Goal: Information Seeking & Learning: Learn about a topic

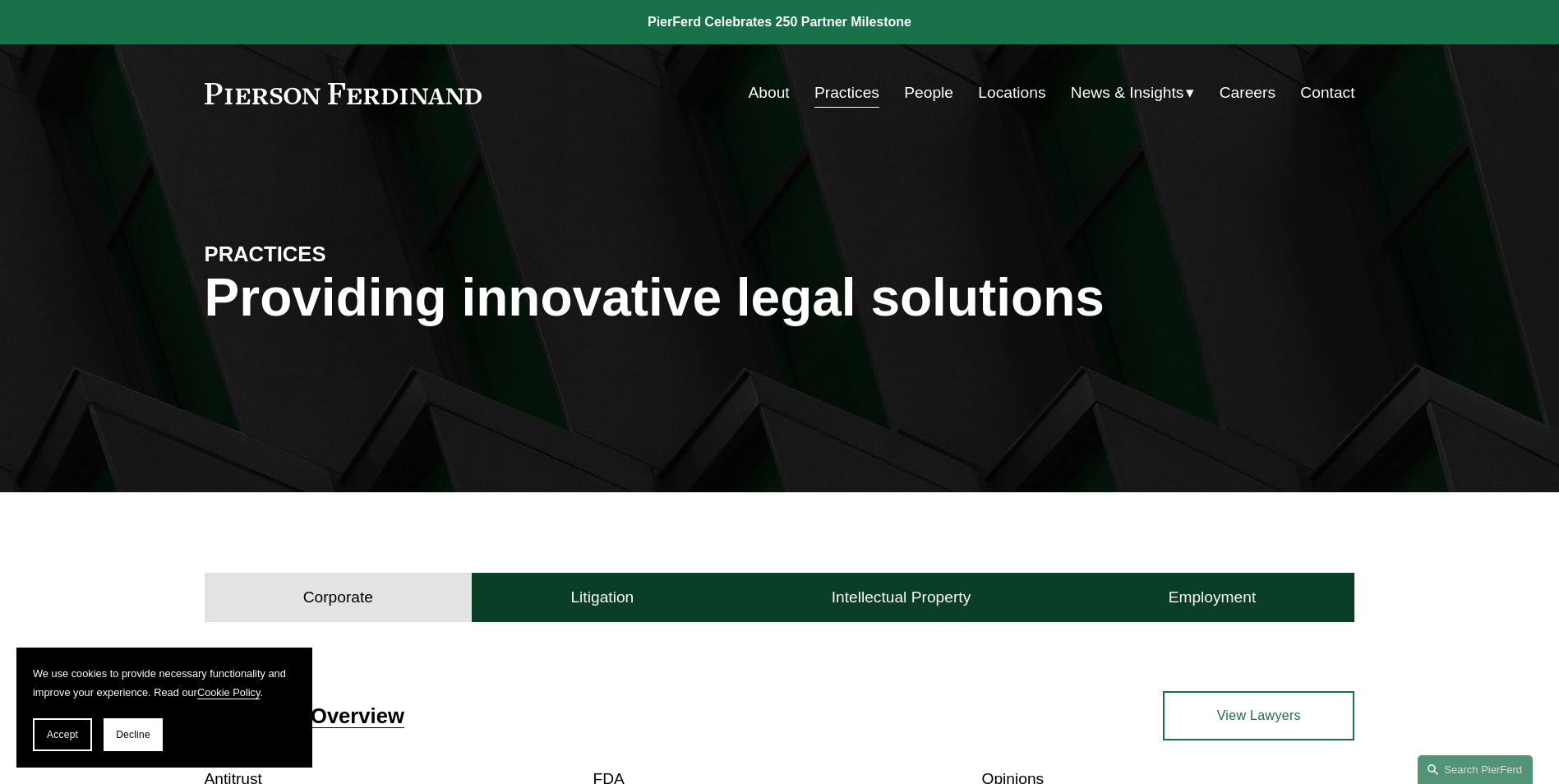
click at [759, 92] on link "About" at bounding box center [769, 92] width 41 height 31
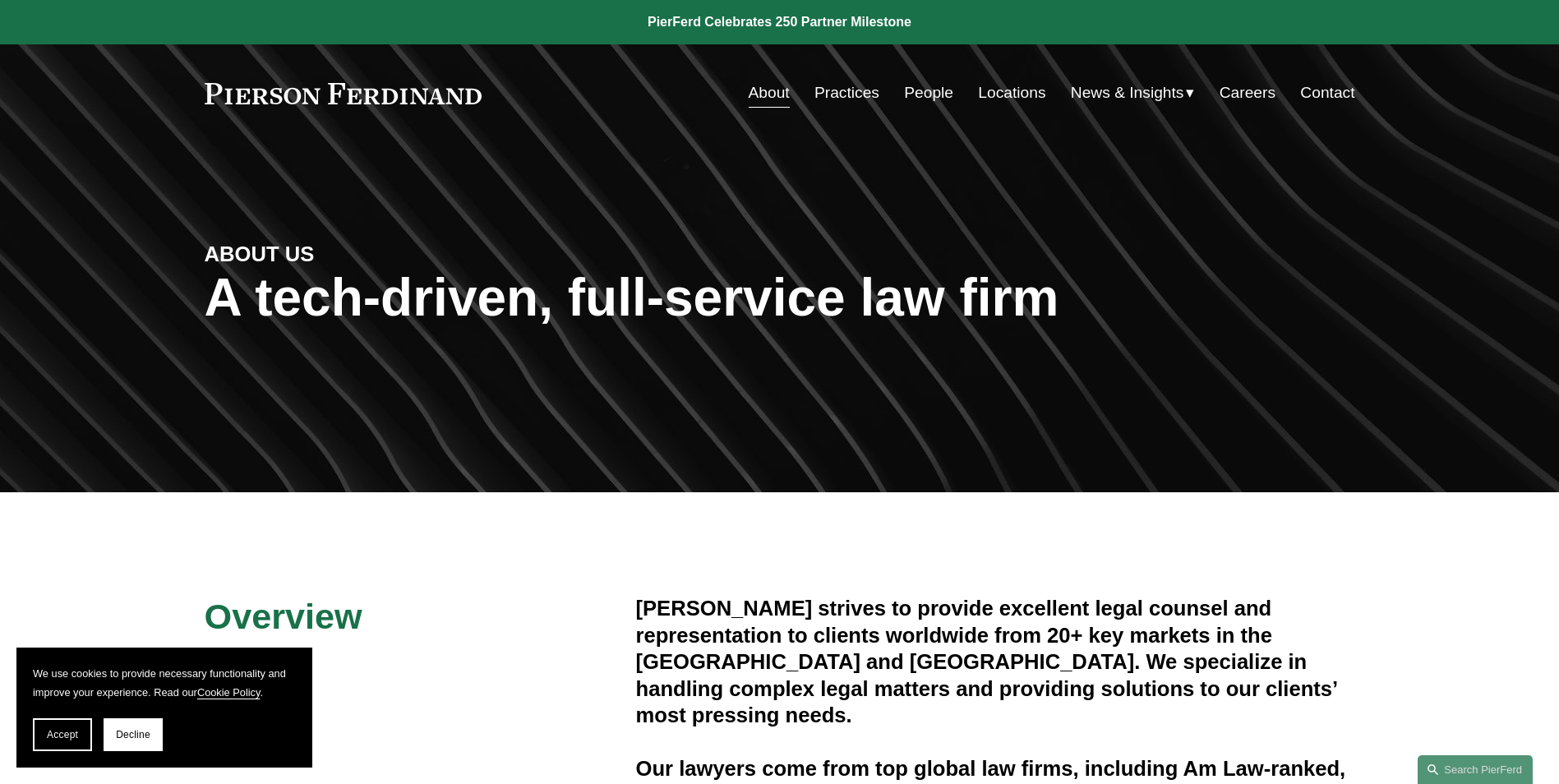
drag, startPoint x: 739, startPoint y: 356, endPoint x: 713, endPoint y: 125, distance: 232.5
click at [1102, 89] on span "News & Insights" at bounding box center [1128, 93] width 114 height 29
click at [1240, 85] on link "Careers" at bounding box center [1247, 92] width 56 height 31
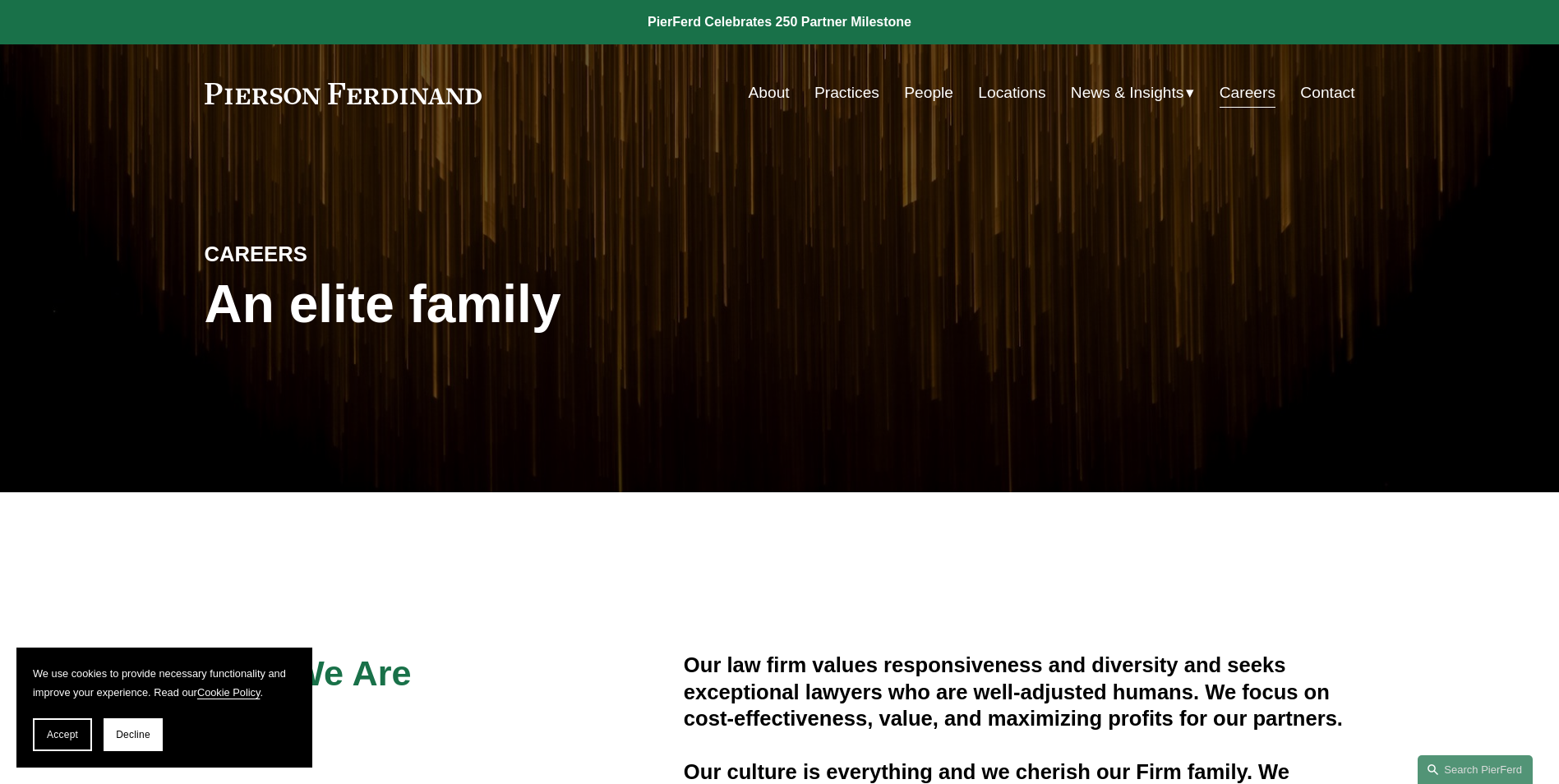
click at [1346, 629] on div "Who We Are Our law firm values responsiveness and diversity and seeks exception…" at bounding box center [780, 749] width 1559 height 403
click at [1279, 604] on div "Who We Are Our law firm values responsiveness and diversity and seeks exception…" at bounding box center [780, 749] width 1559 height 403
